Goal: Information Seeking & Learning: Learn about a topic

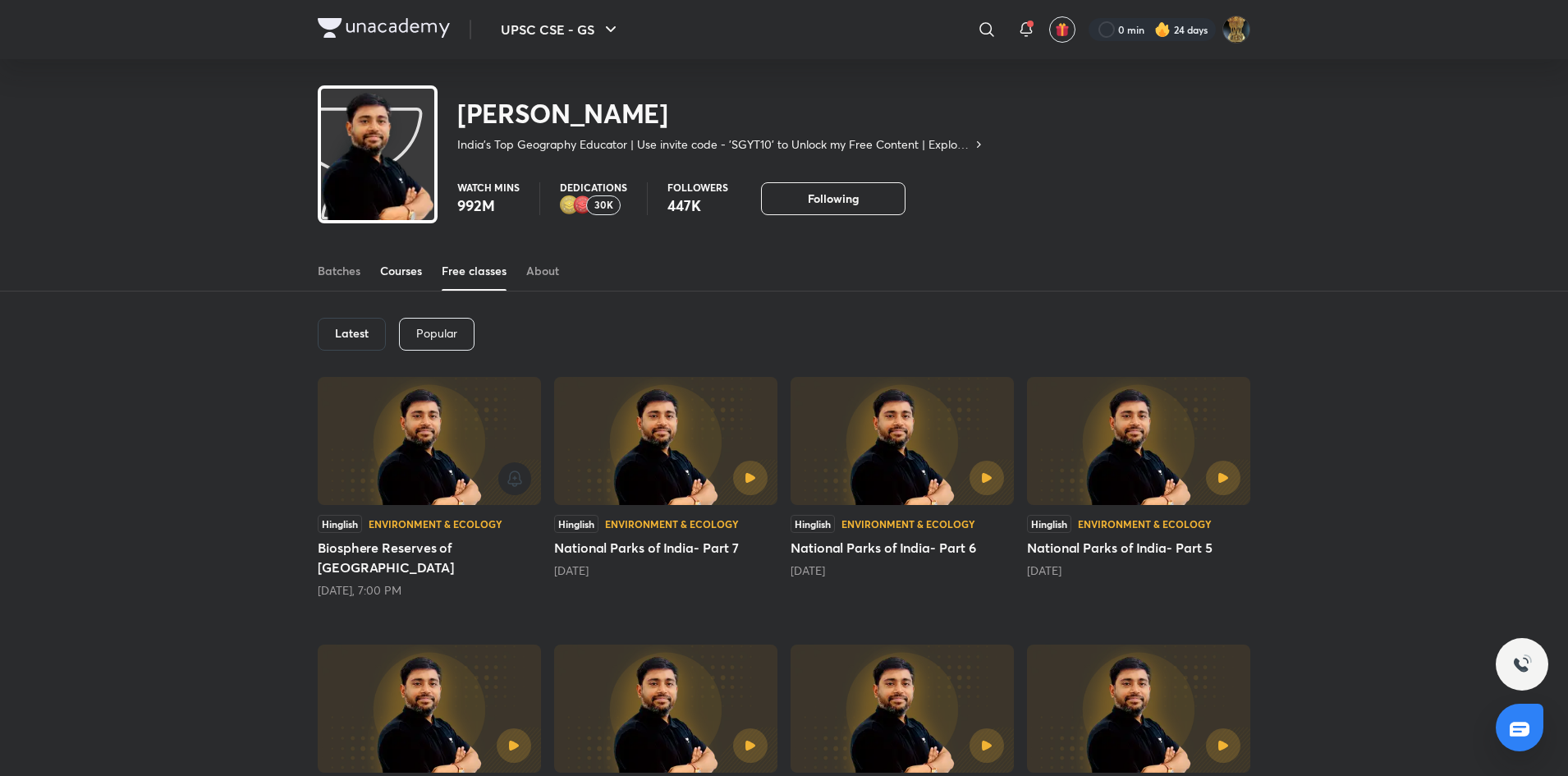
click at [396, 269] on div "Courses" at bounding box center [400, 271] width 42 height 16
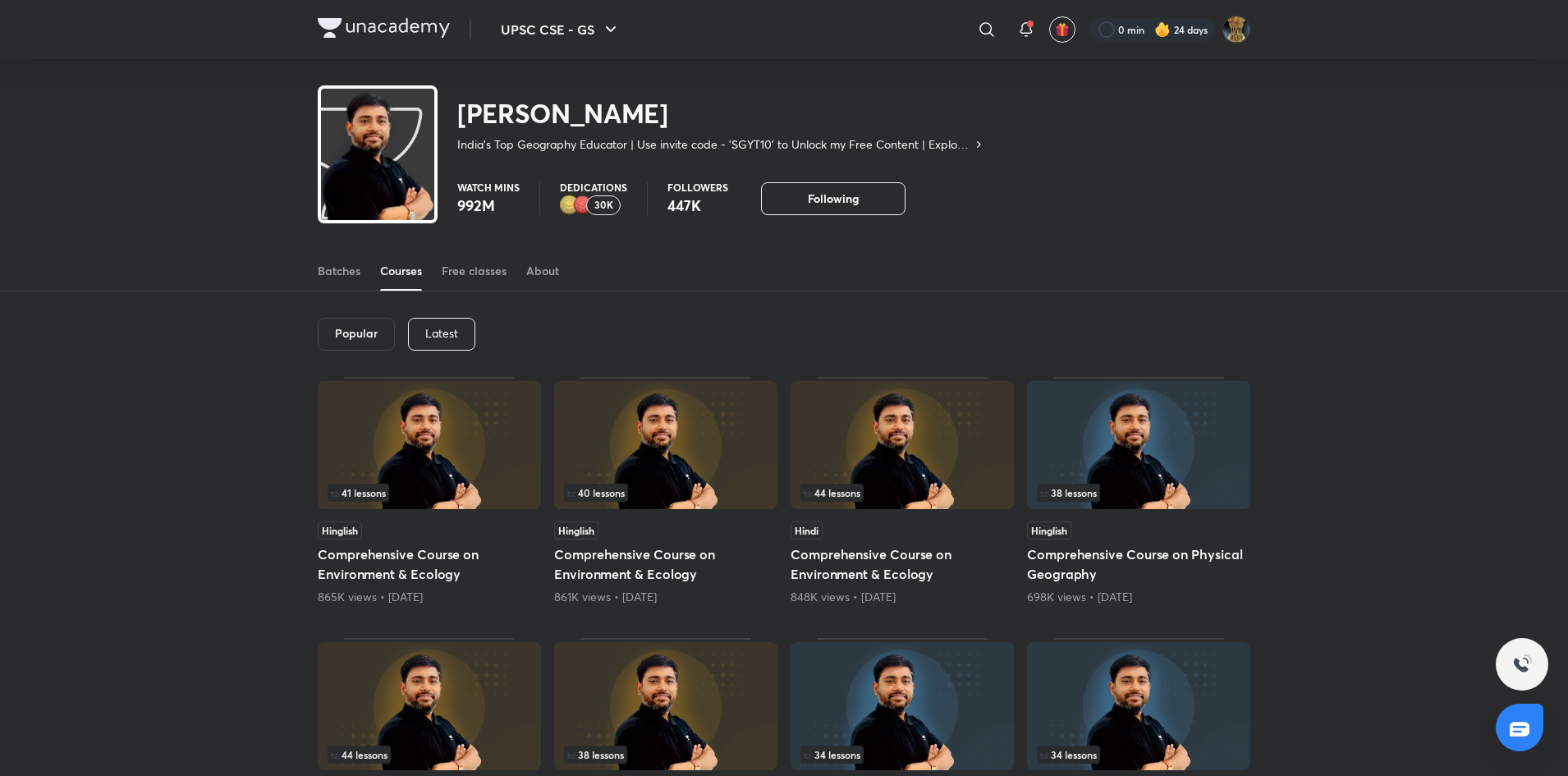
click at [444, 335] on p "Latest" at bounding box center [442, 333] width 33 height 13
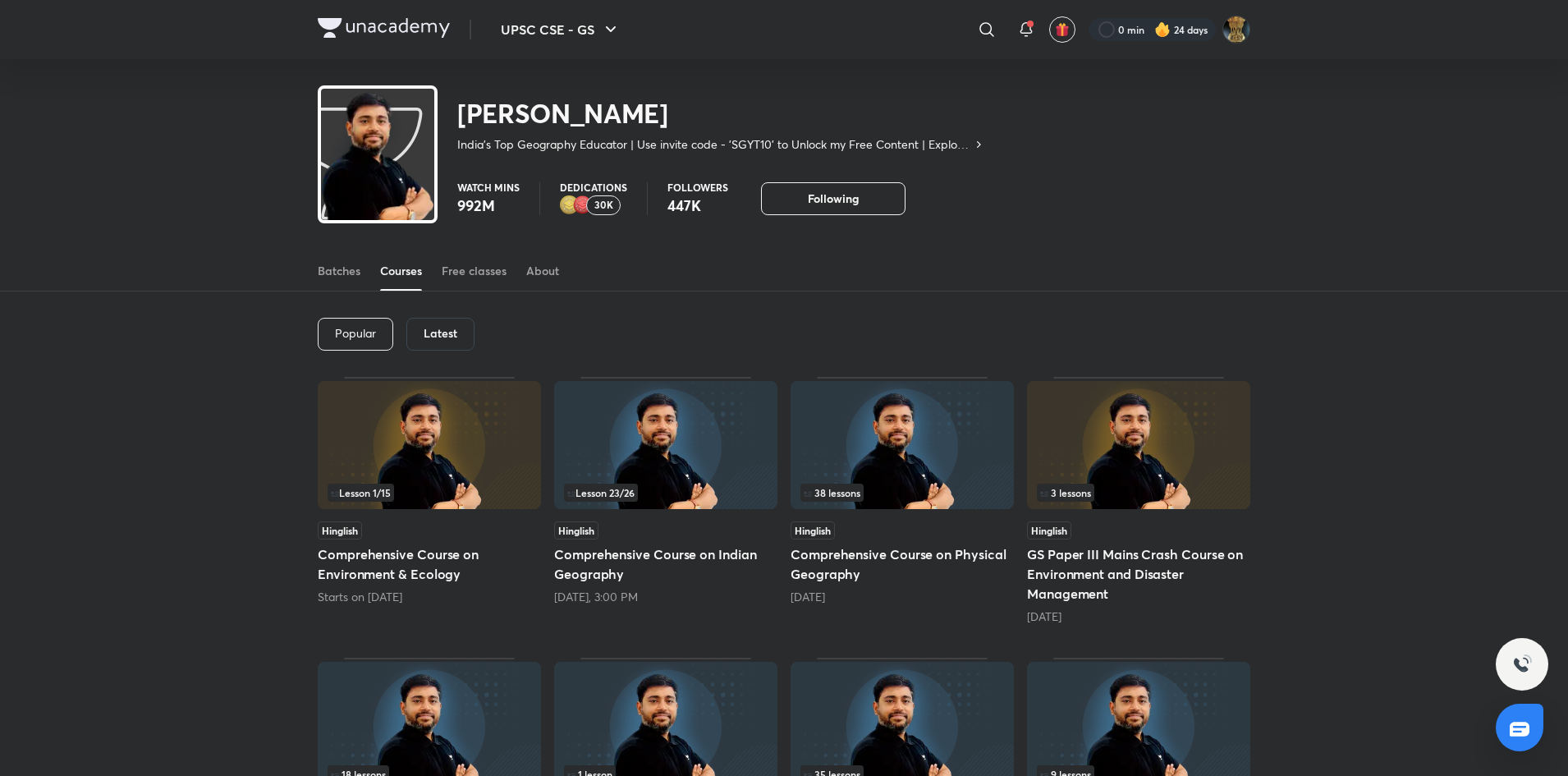
click at [918, 447] on img at bounding box center [902, 444] width 223 height 128
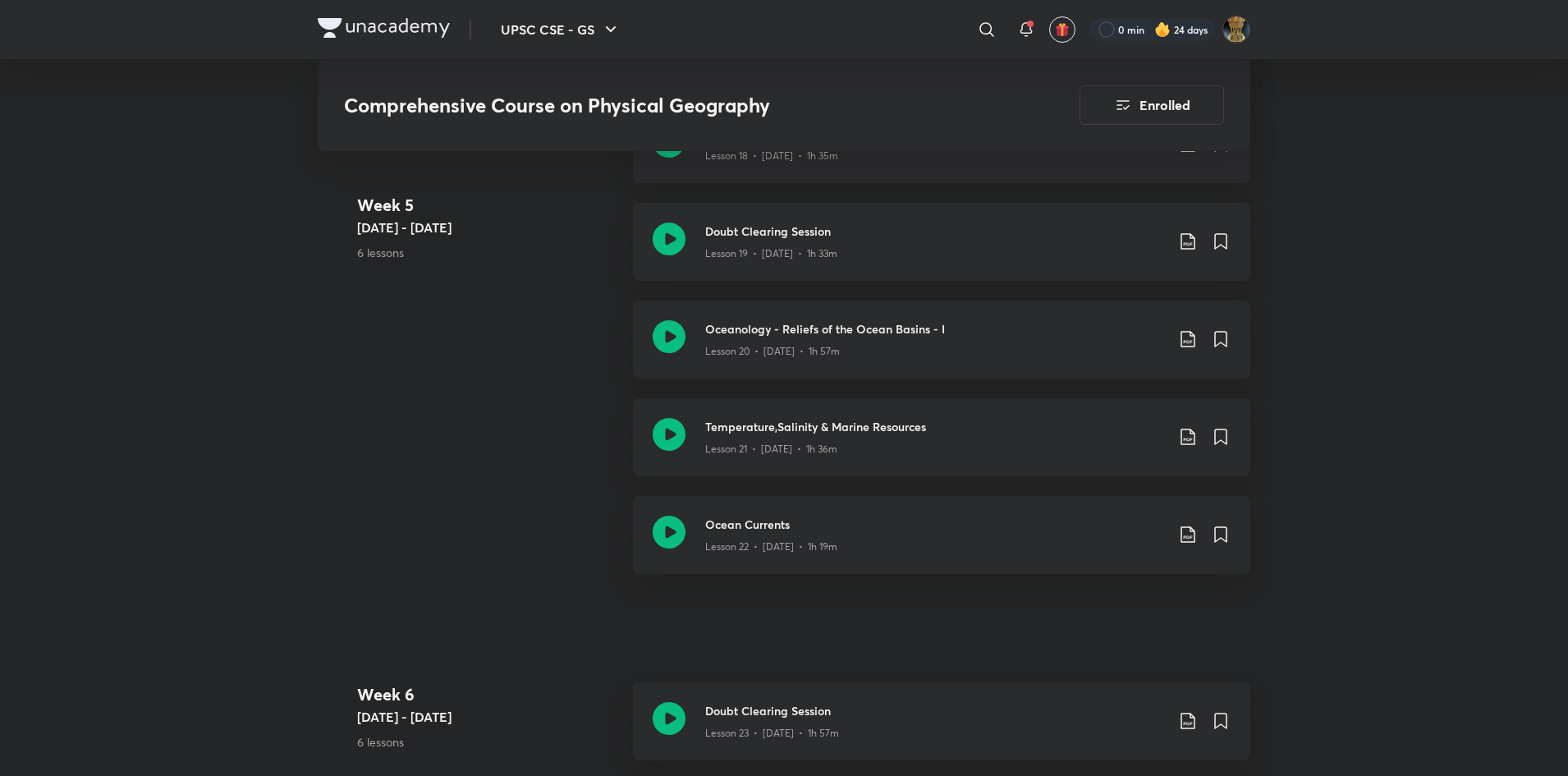
scroll to position [3028, 0]
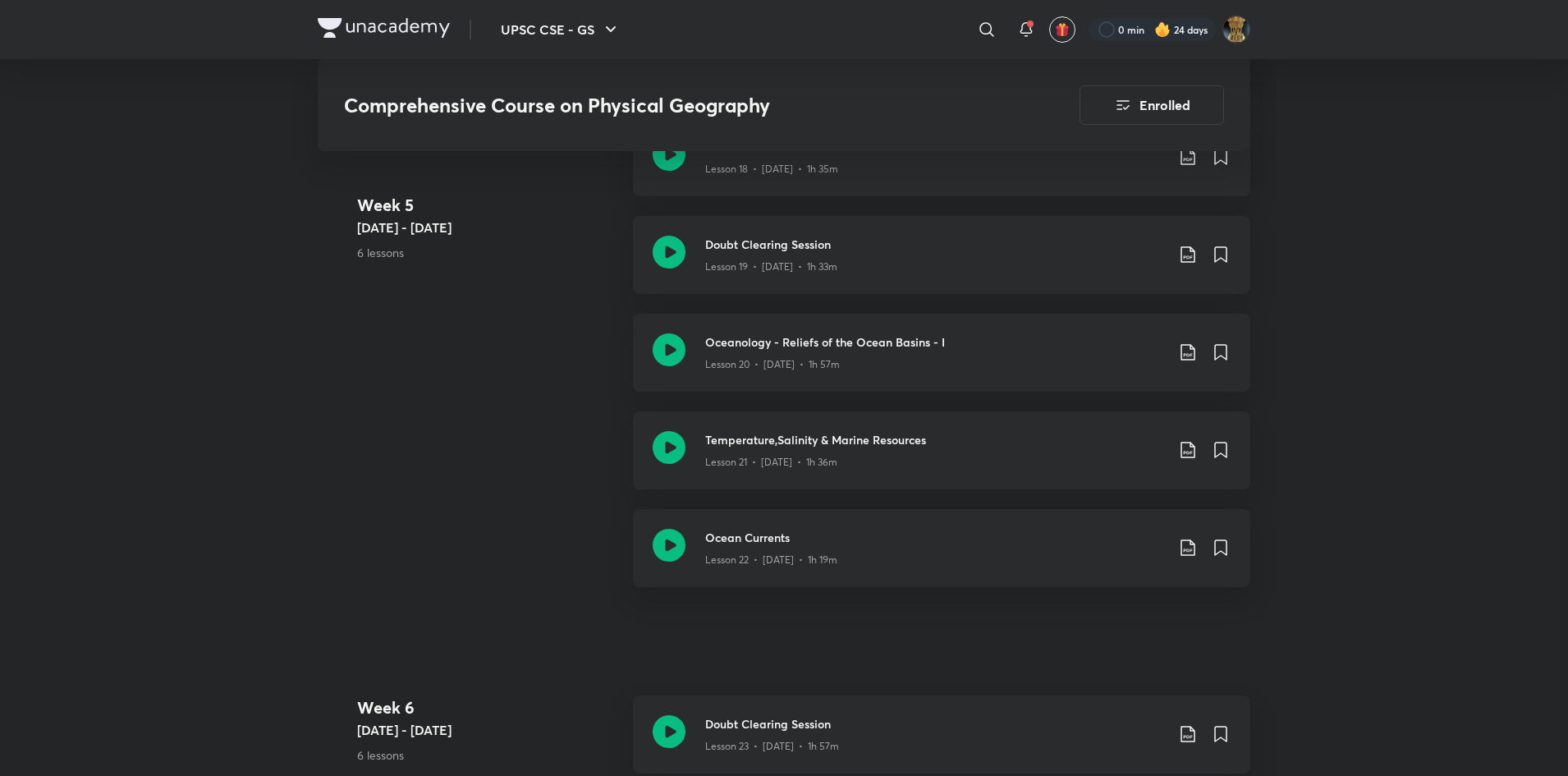
drag, startPoint x: 1567, startPoint y: 415, endPoint x: 1576, endPoint y: 413, distance: 9.2
click at [1567, 413] on html "UPSC CSE - GS ​ 0 min 24 days Comprehensive Course on Physical Geography Enroll…" at bounding box center [784, 202] width 1568 height 6459
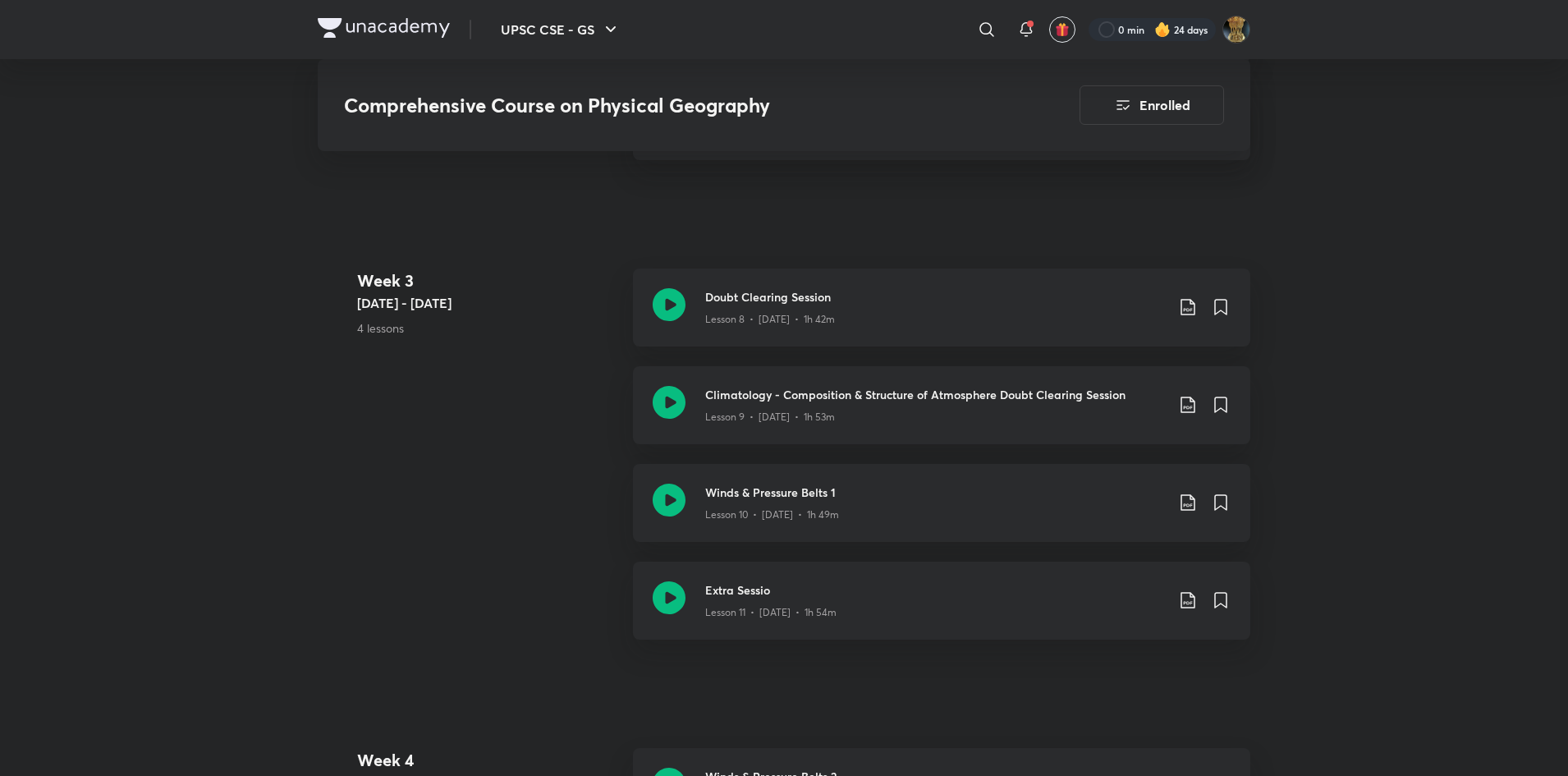
scroll to position [1586, 0]
